Goal: Complete application form

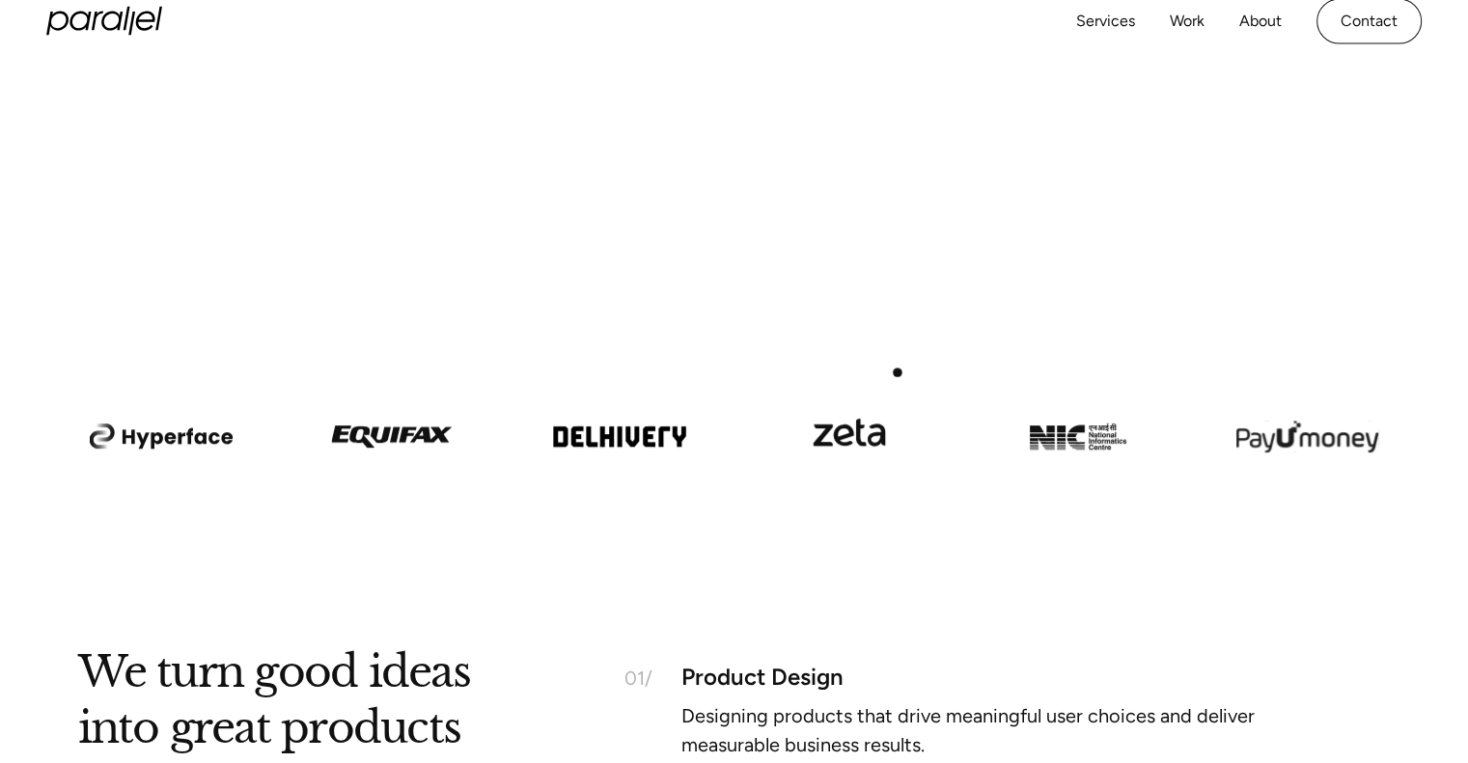
scroll to position [868, 0]
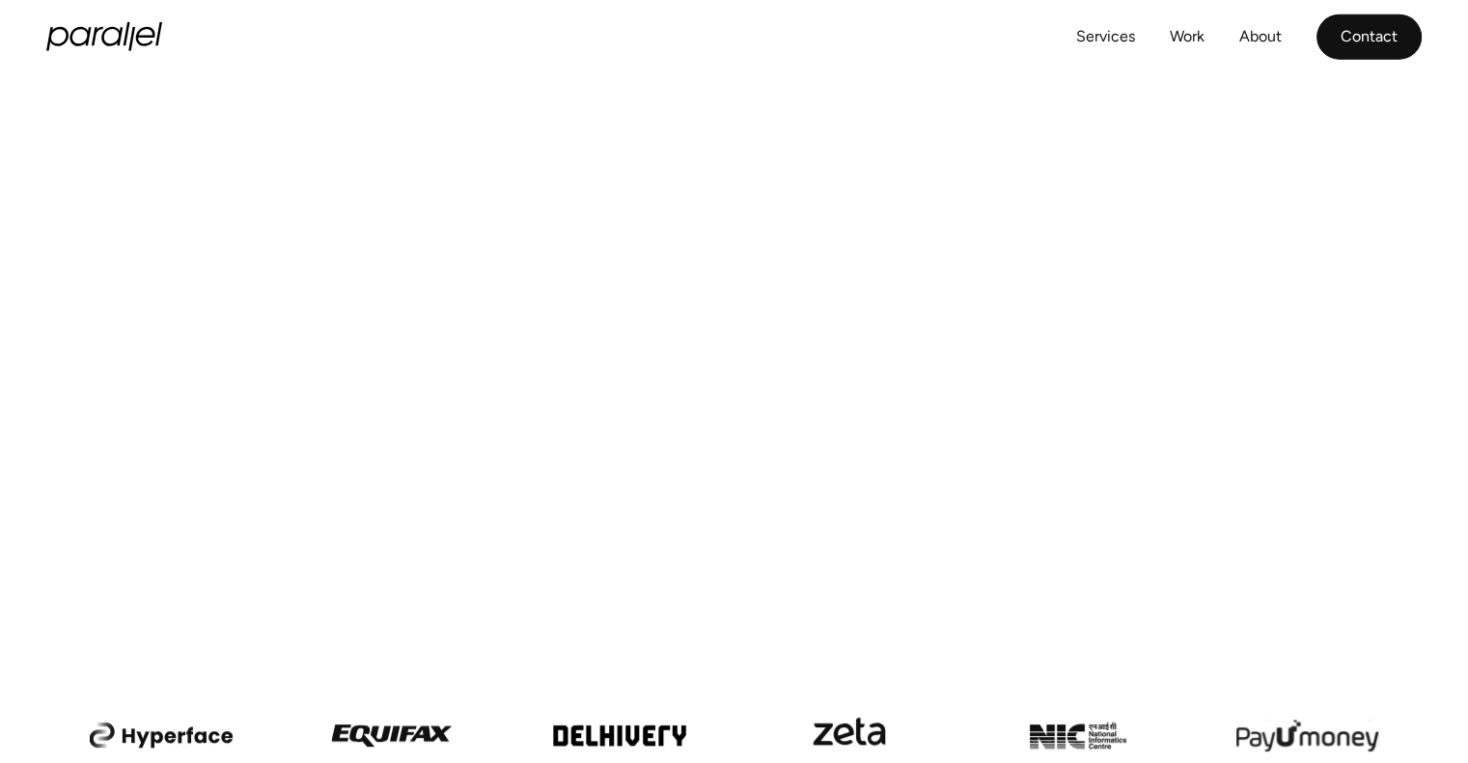
click at [1386, 41] on link "Contact" at bounding box center [1368, 36] width 105 height 45
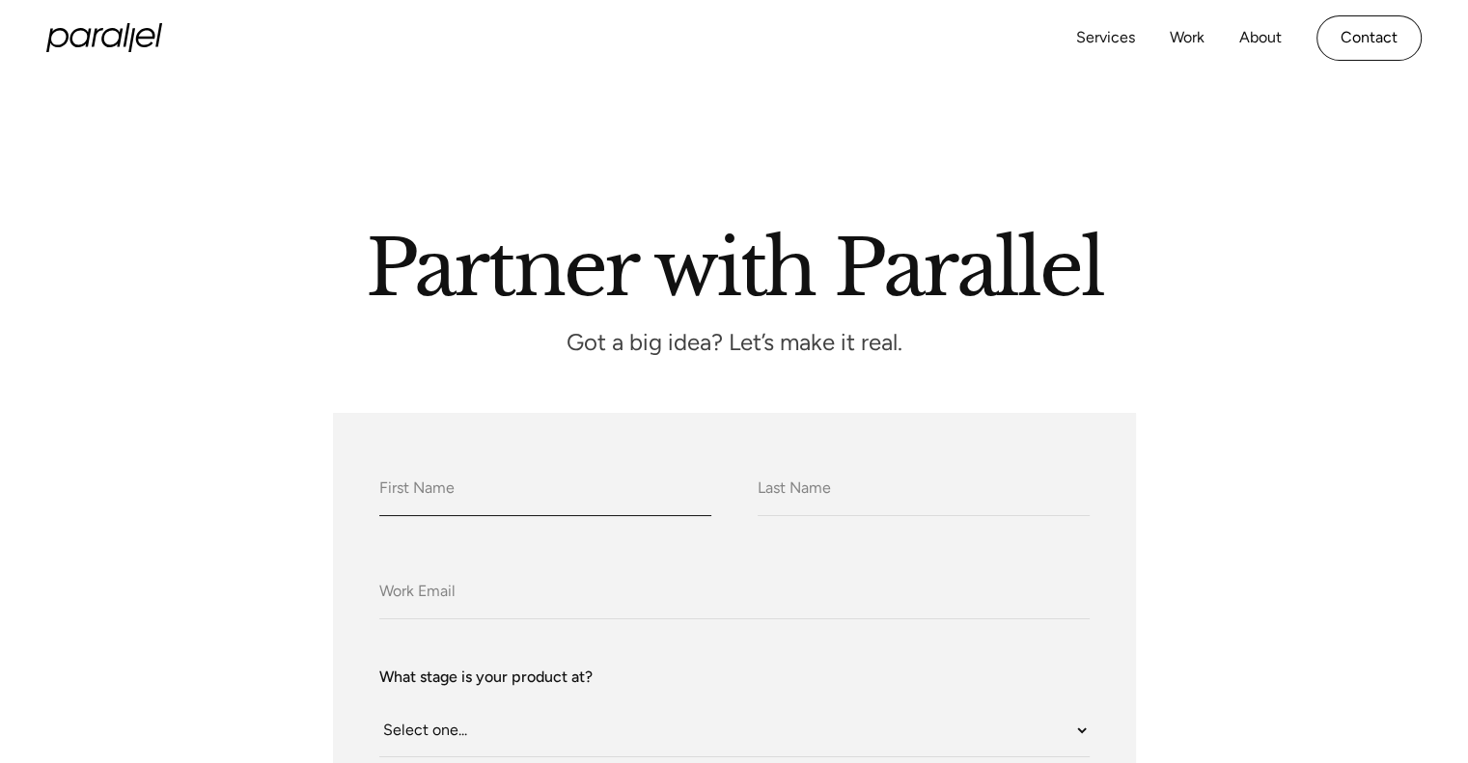
click at [494, 491] on input "What do we call you?" at bounding box center [545, 489] width 332 height 53
type input "Archie"
type input "Brooks"
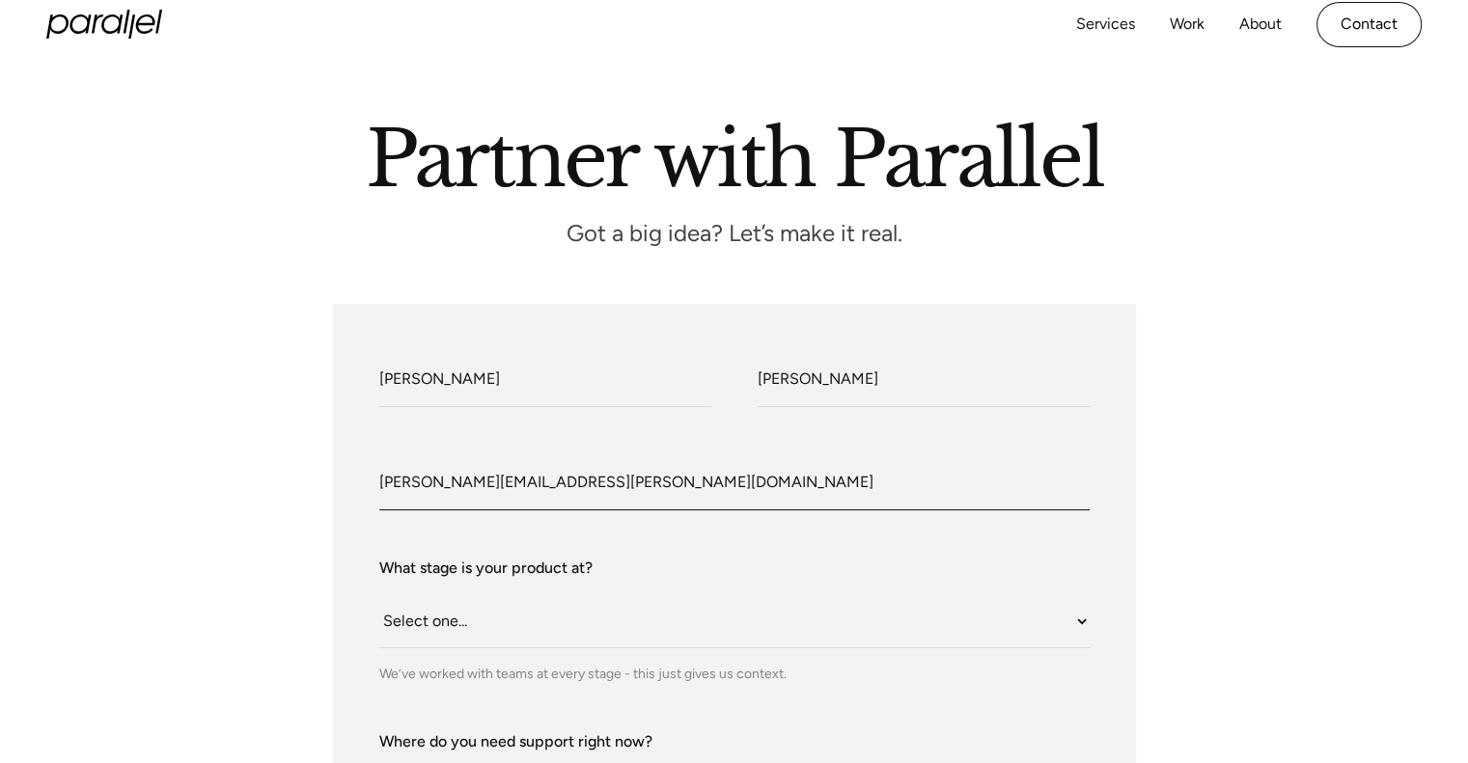
scroll to position [193, 0]
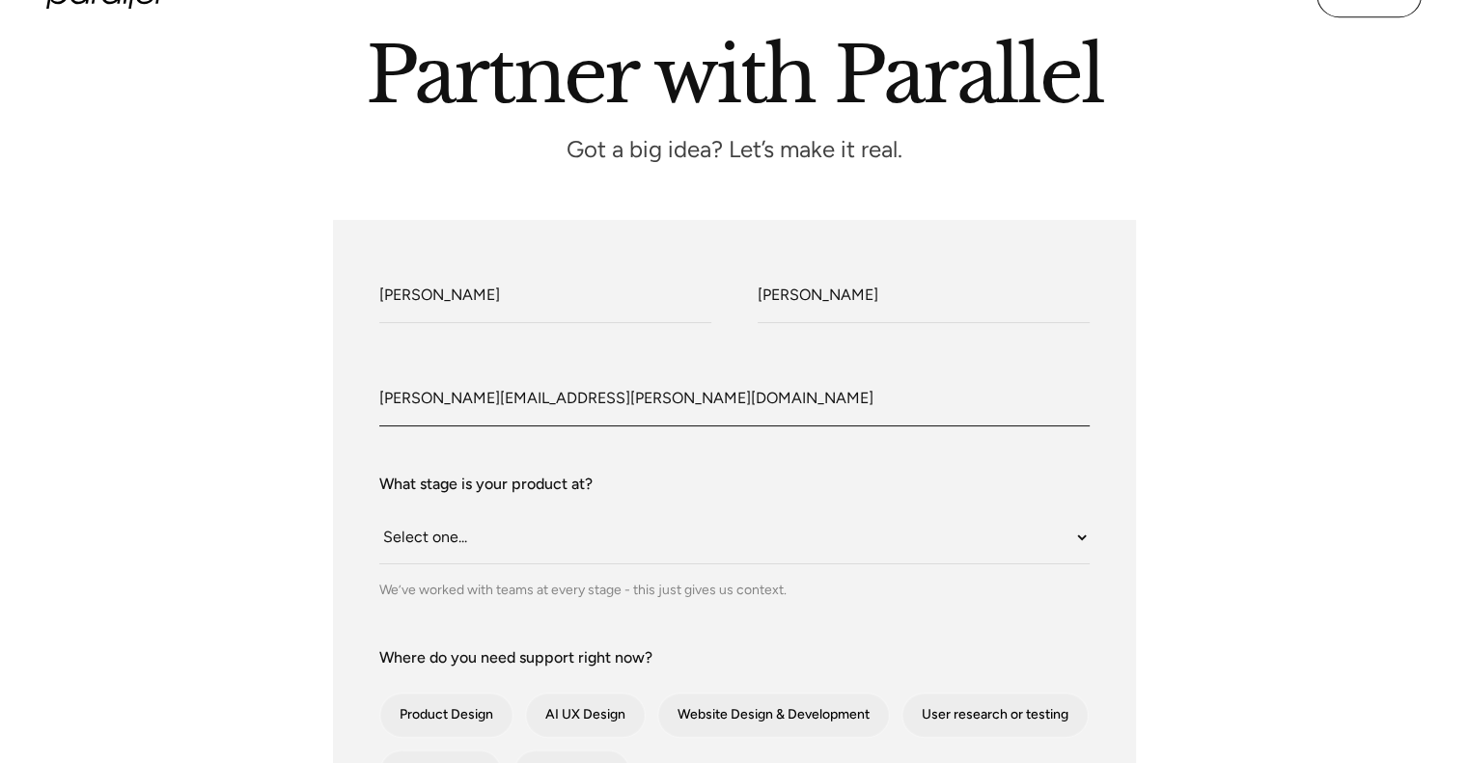
type input "archie.brooks@gbnews.uk"
click at [526, 534] on select "Select one... Still an idea Building MVP Live with early users Scaling fast Som…" at bounding box center [734, 537] width 710 height 53
click at [379, 511] on select "Select one... Still an idea Building MVP Live with early users Scaling fast Som…" at bounding box center [734, 537] width 710 height 53
click at [540, 545] on select "Select one... Still an idea Building MVP Live with early users Scaling fast Som…" at bounding box center [734, 537] width 710 height 53
select select "Scaling fast"
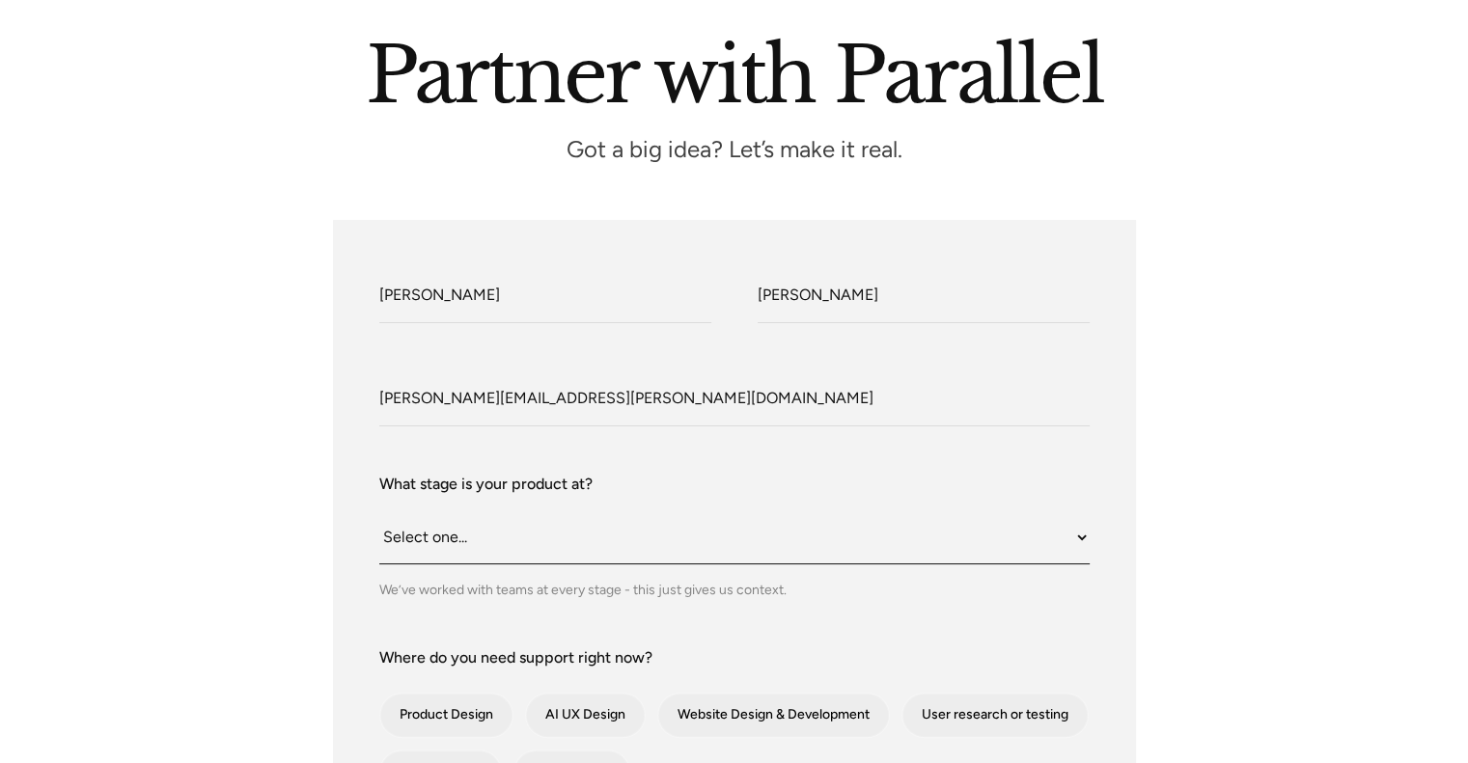
click at [379, 511] on select "Select one... Still an idea Building MVP Live with early users Scaling fast Som…" at bounding box center [734, 537] width 710 height 53
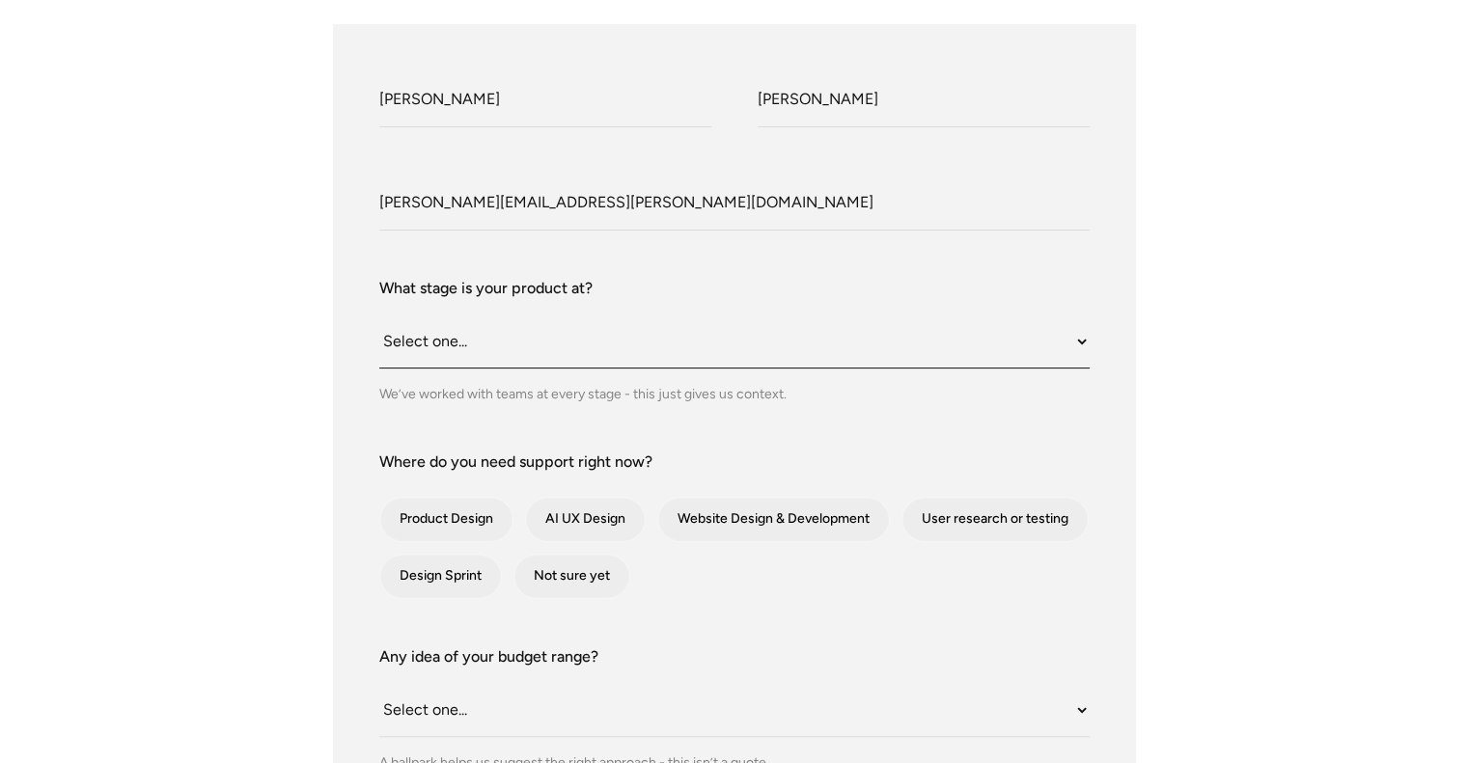
scroll to position [482, 0]
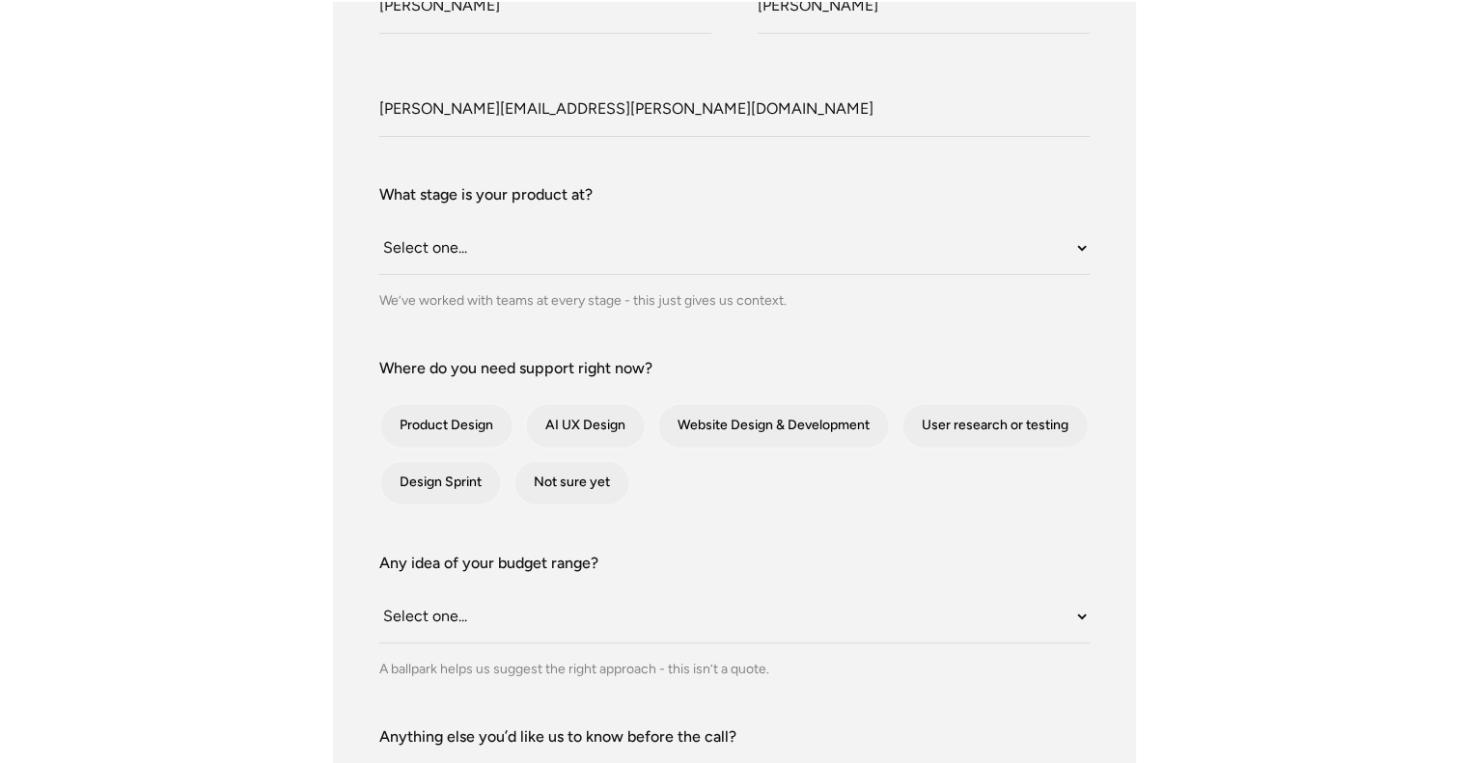
click at [548, 314] on form "What do we call you? Archie What do we call you? Brooks Company Email archie.br…" at bounding box center [734, 500] width 710 height 1046
click at [558, 303] on div "We’ve worked with teams at every stage - this just gives us context." at bounding box center [734, 300] width 710 height 20
click at [486, 422] on div "contact-form" at bounding box center [446, 425] width 132 height 43
click at [412, 422] on input "Product Design" at bounding box center [406, 426] width 13 height 13
checkbox input "true"
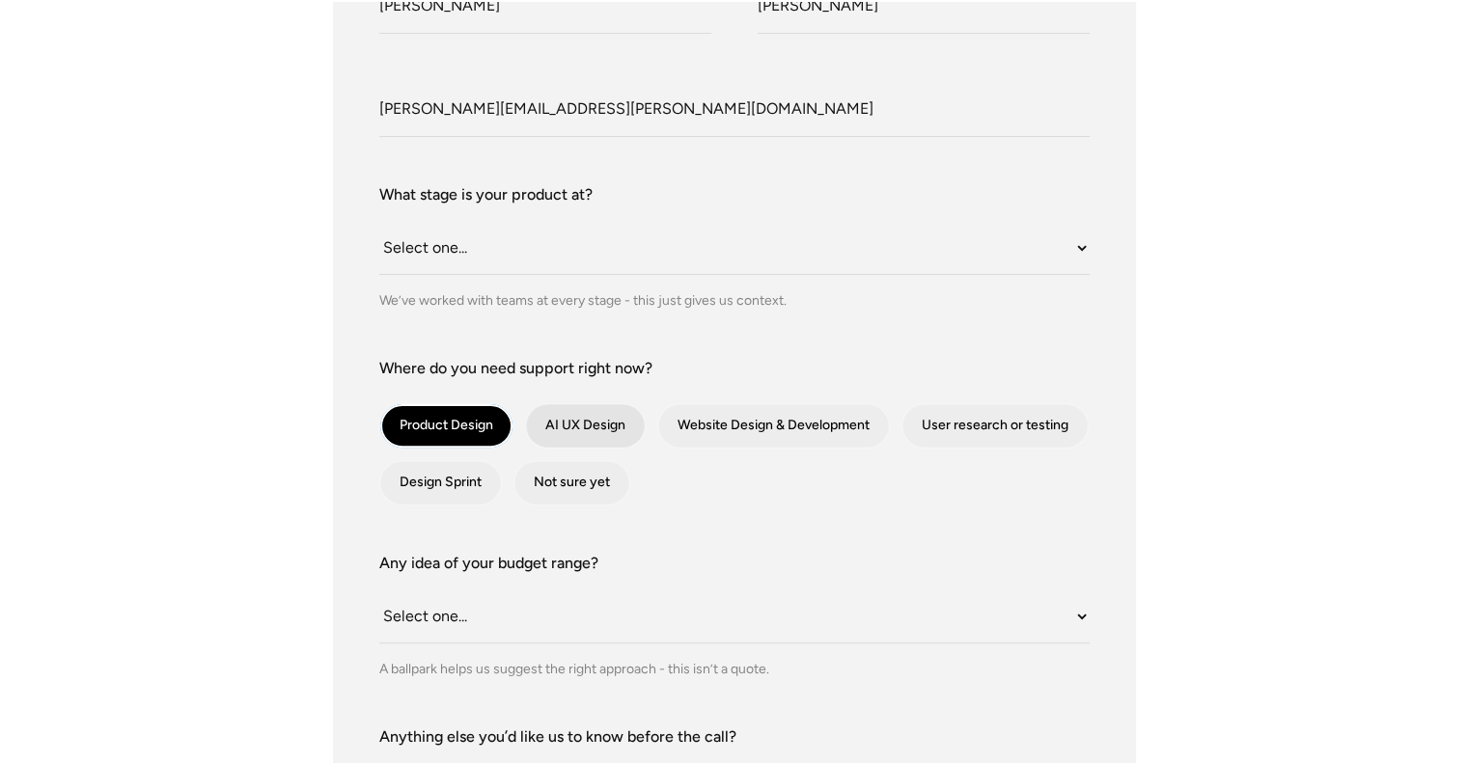
click at [579, 415] on div "contact-form" at bounding box center [585, 425] width 119 height 43
click at [558, 420] on input "AI UX Design" at bounding box center [551, 426] width 13 height 13
checkbox input "true"
click at [986, 416] on div "contact-form" at bounding box center [994, 425] width 185 height 43
click at [934, 420] on input "User research or testing" at bounding box center [928, 426] width 13 height 13
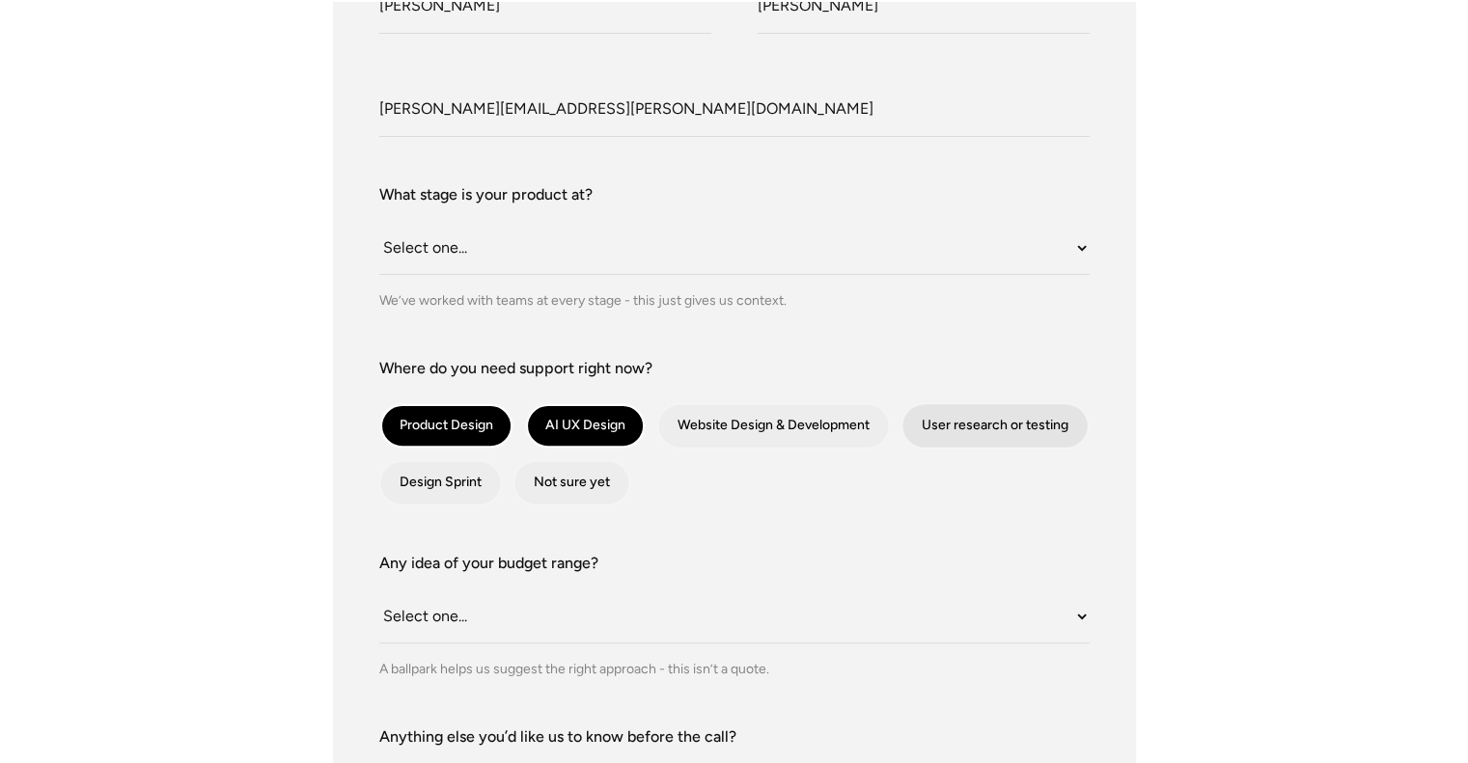
checkbox input "true"
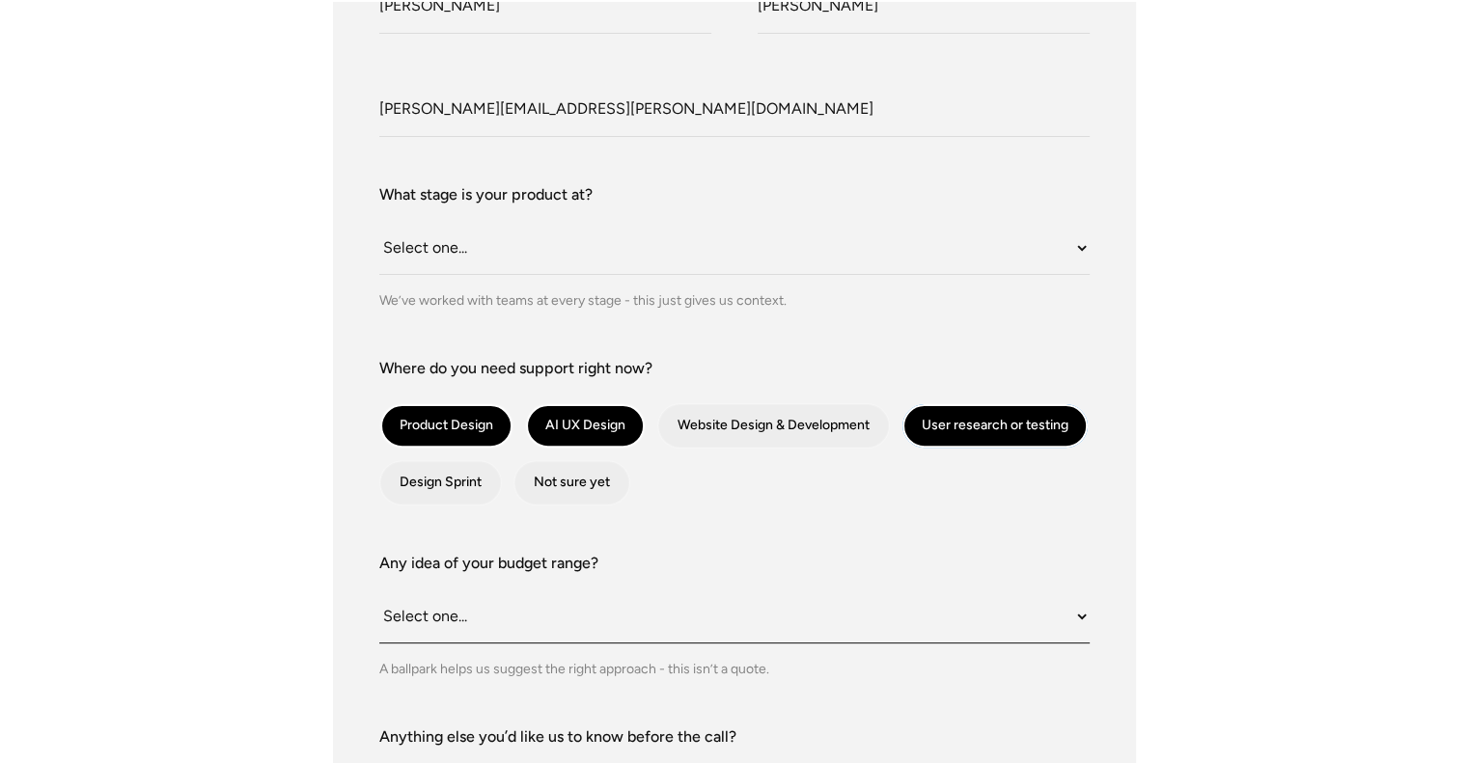
click at [507, 623] on select "Select one... Under $10K $10K–$25K $25K–$50K $50K+" at bounding box center [734, 617] width 710 height 53
select select "$50K+"
click at [379, 591] on select "Select one... Under $10K $10K–$25K $25K–$50K $50K+" at bounding box center [734, 617] width 710 height 53
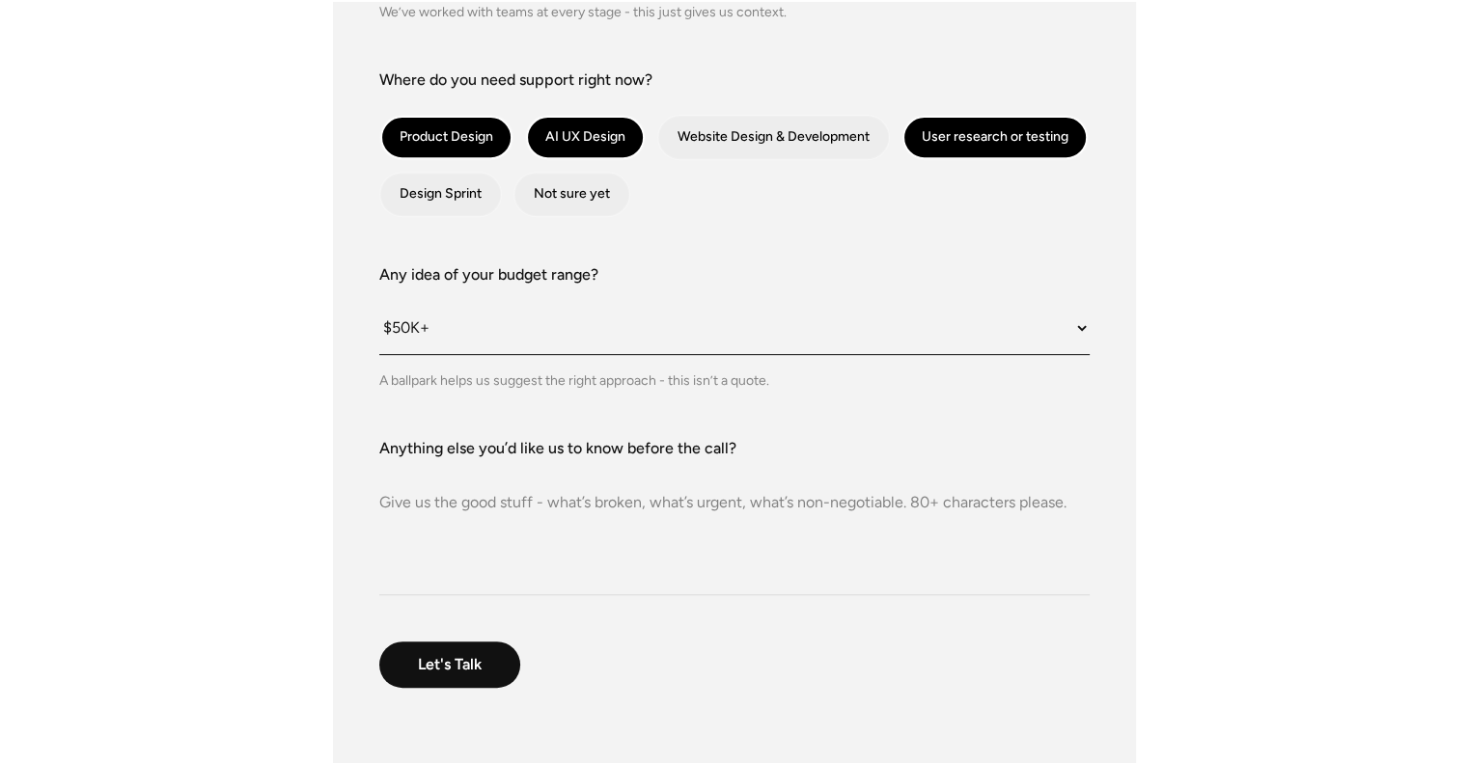
scroll to position [772, 0]
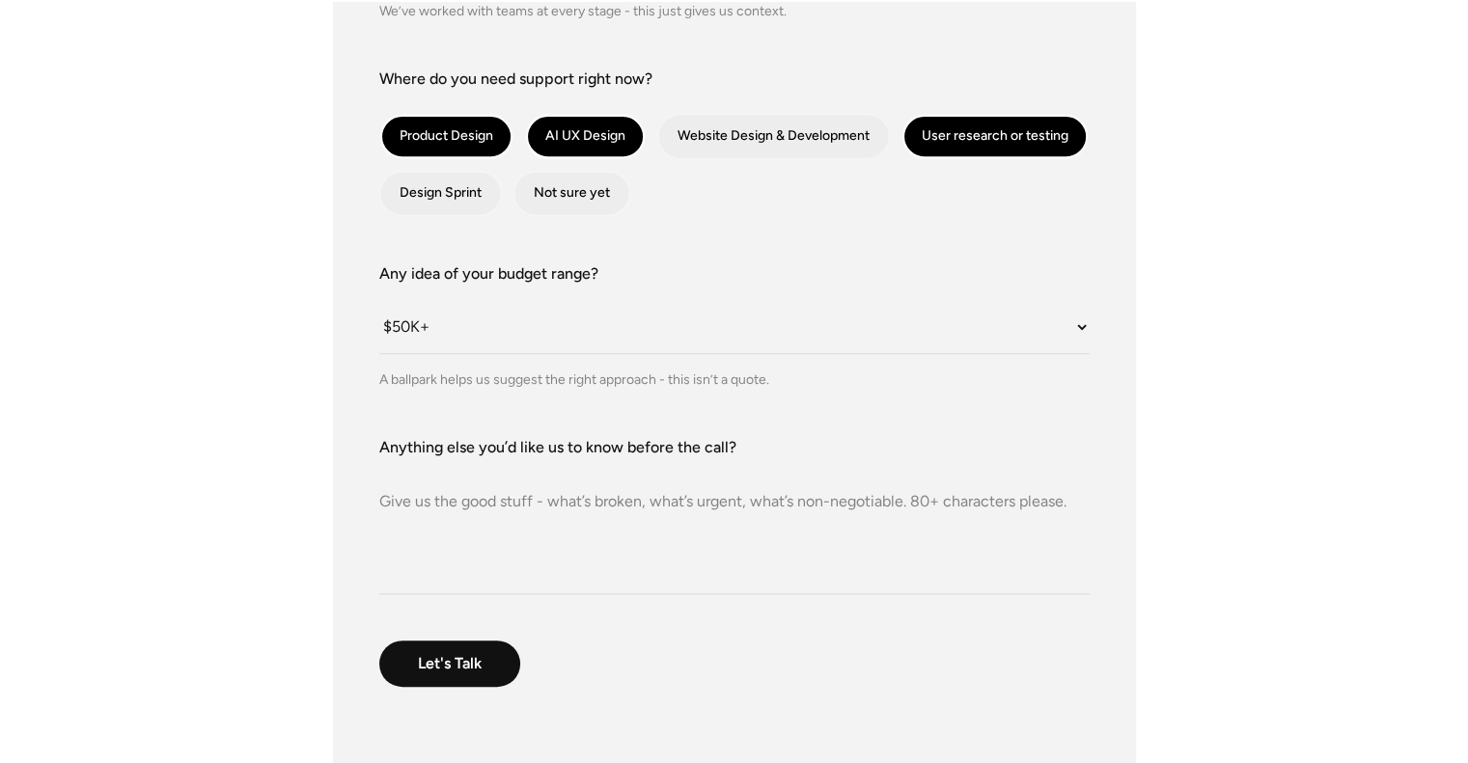
click at [505, 512] on textarea "Anything else you’d like us to know before the call?" at bounding box center [734, 526] width 710 height 135
paste textarea "My name is Archie Brooks, and I am the Chief Product Officer at GB News - https…"
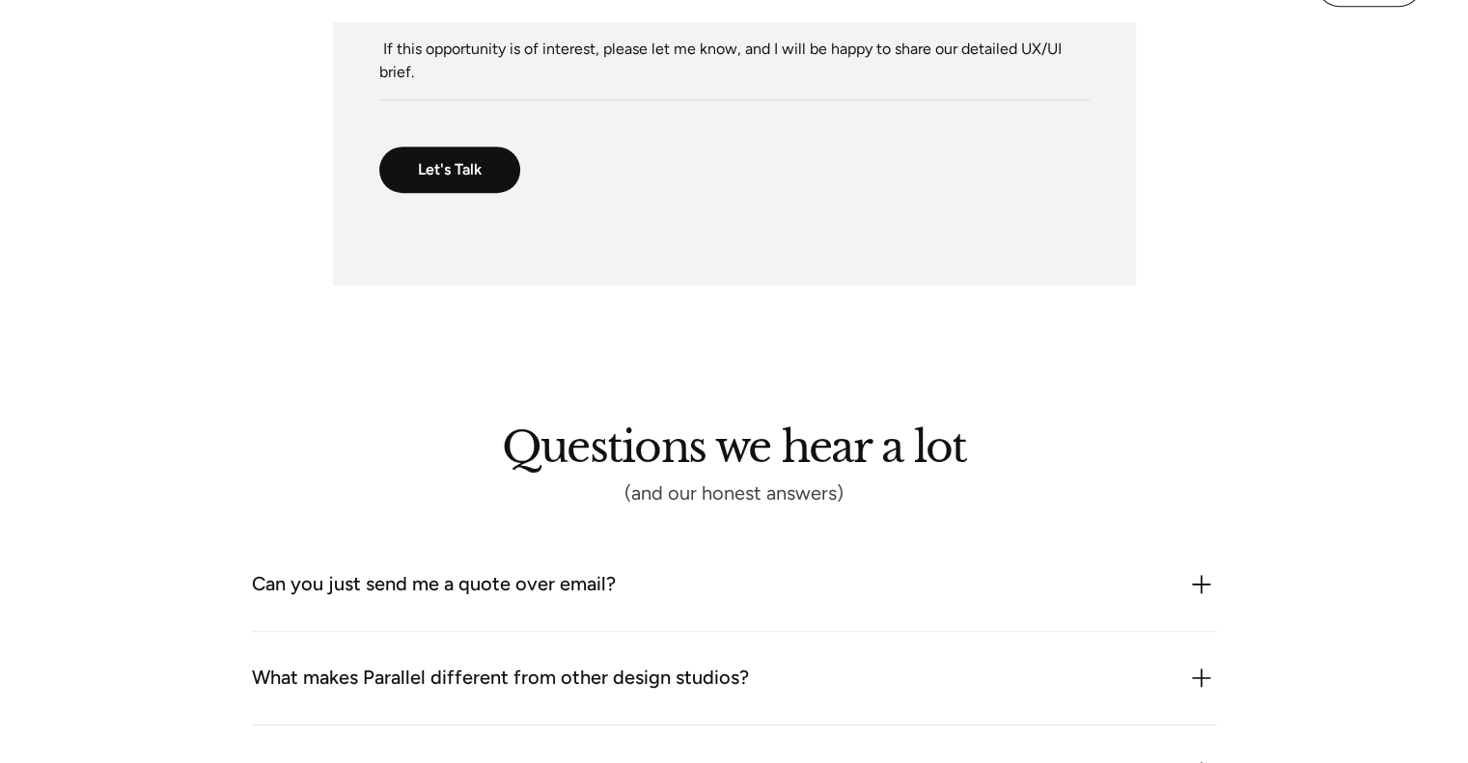
scroll to position [1158, 0]
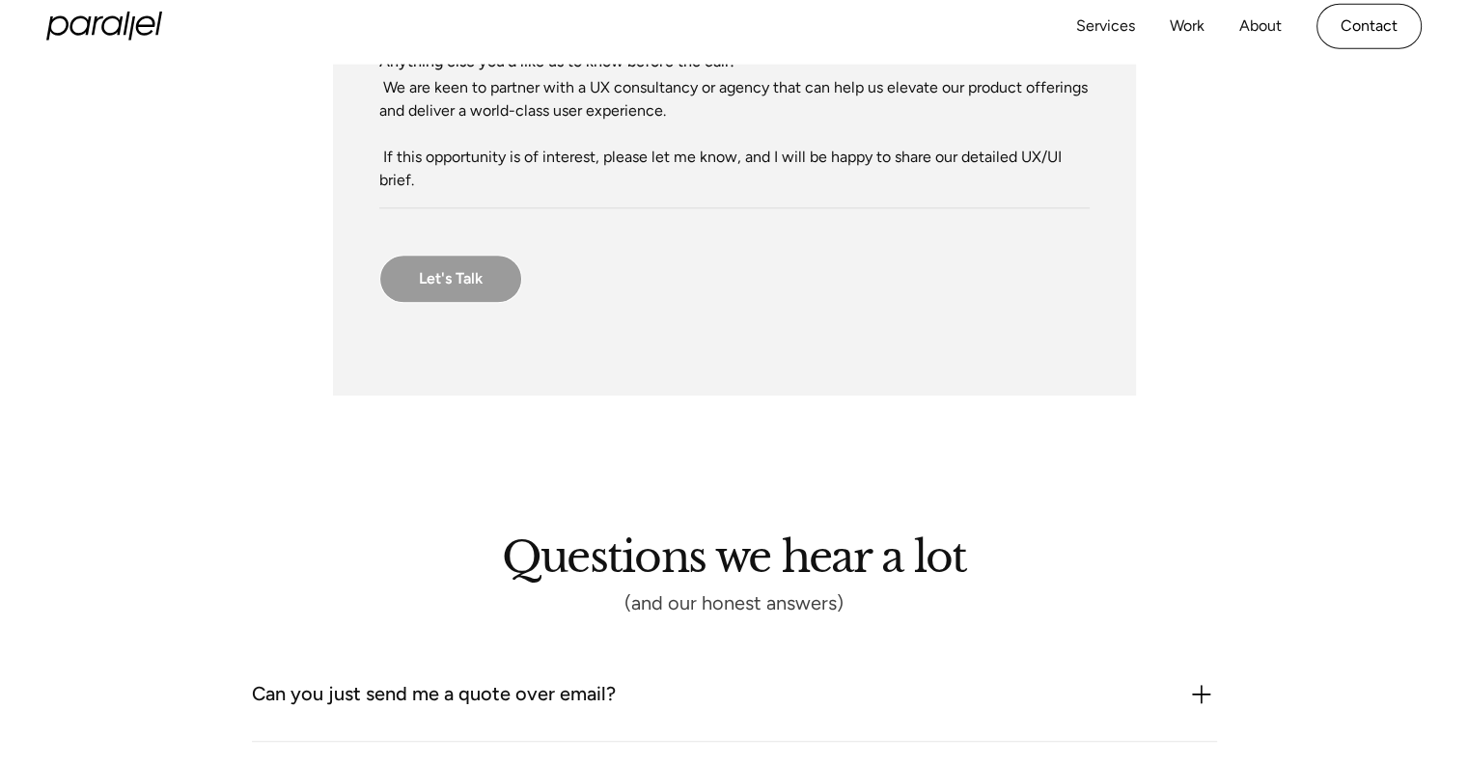
type textarea "My name is Archie Brooks, and I am the Chief Product Officer at GB News - https…"
click at [473, 284] on input "Let's Talk" at bounding box center [450, 279] width 143 height 48
type input "Please wait..."
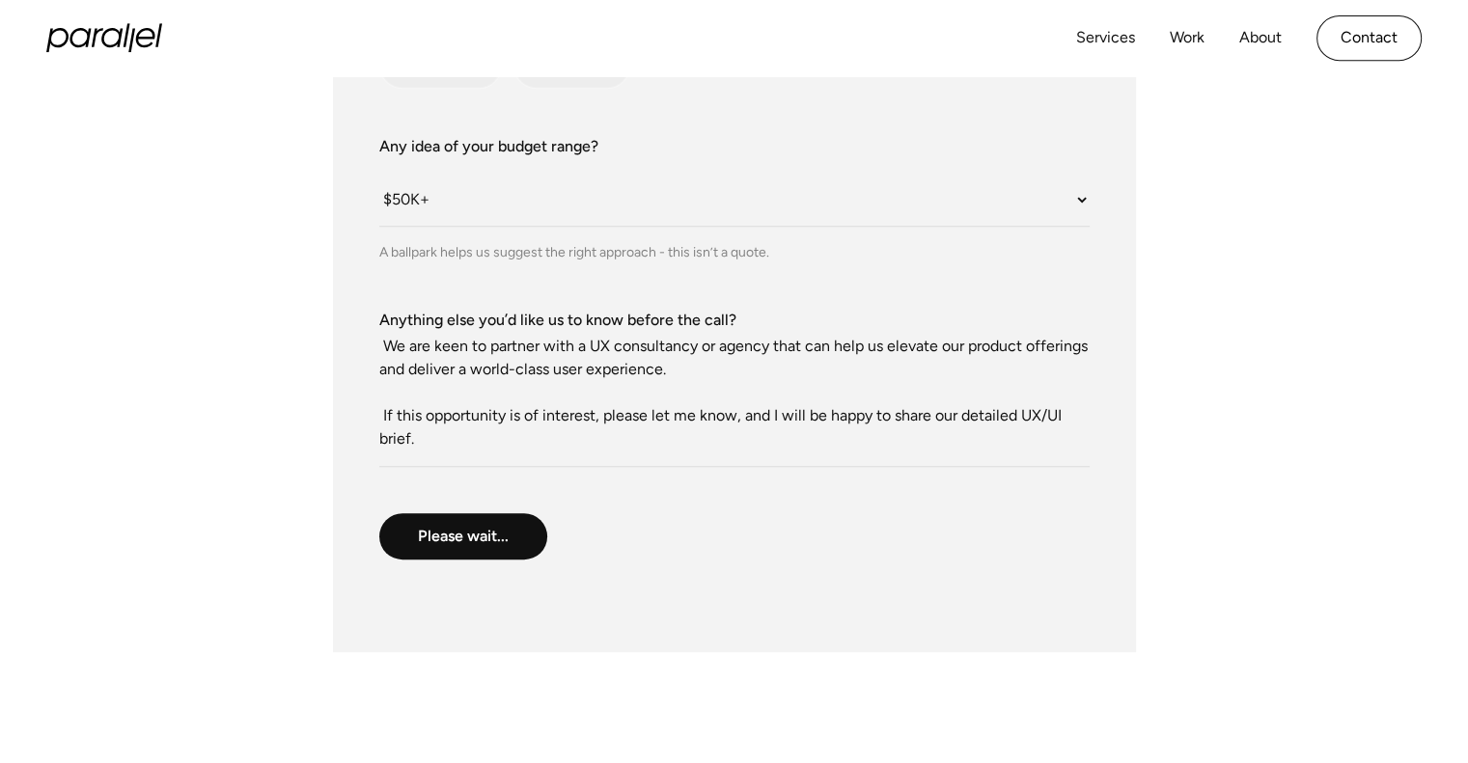
scroll to position [868, 0]
